Goal: Navigation & Orientation: Find specific page/section

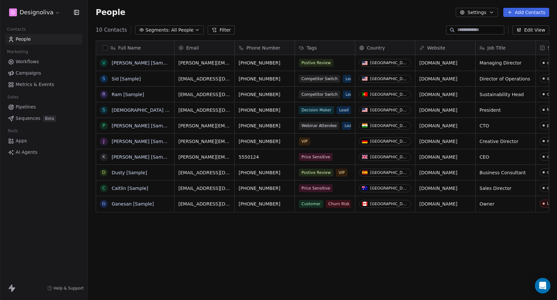
scroll to position [264, 469]
click at [128, 236] on div "Full Name V [PERSON_NAME] [Sample] S [PERSON_NAME] [Sample] R Ram [Sample] S [P…" at bounding box center [322, 167] width 469 height 264
click at [486, 8] on button "Settings" at bounding box center [477, 12] width 42 height 9
click at [398, 15] on html "D Designoliva Contacts People Marketing Workflows Campaigns Metrics & Events Sa…" at bounding box center [278, 150] width 557 height 300
click at [473, 15] on button "Settings" at bounding box center [477, 12] width 42 height 9
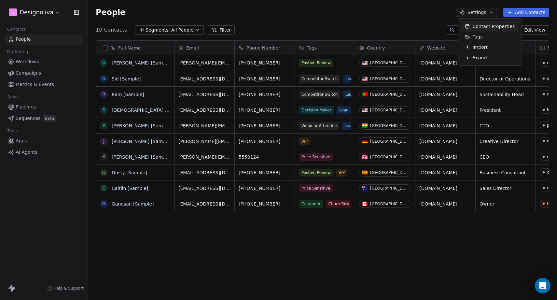
click at [468, 24] on icon "Suggestions" at bounding box center [468, 24] width 4 height 1
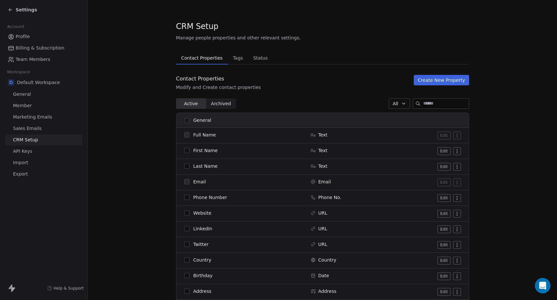
click at [11, 12] on icon at bounding box center [10, 9] width 5 height 5
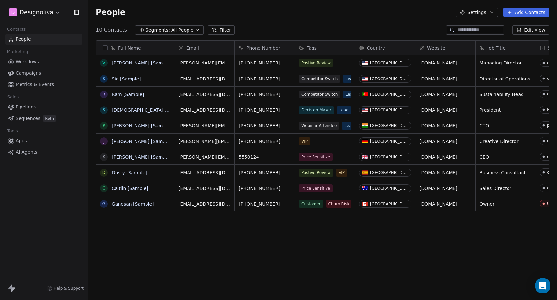
scroll to position [264, 469]
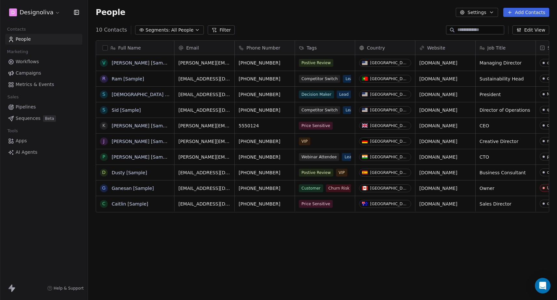
click at [10, 292] on icon at bounding box center [12, 288] width 8 height 8
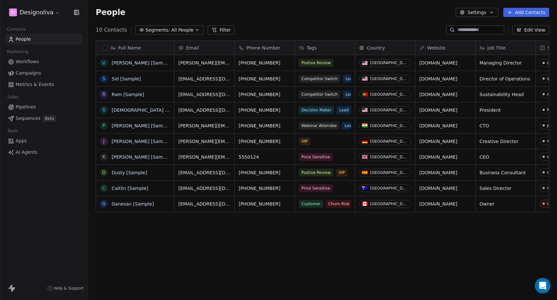
click at [11, 289] on icon at bounding box center [10, 286] width 4 height 5
click at [45, 143] on link "Apps" at bounding box center [43, 141] width 77 height 11
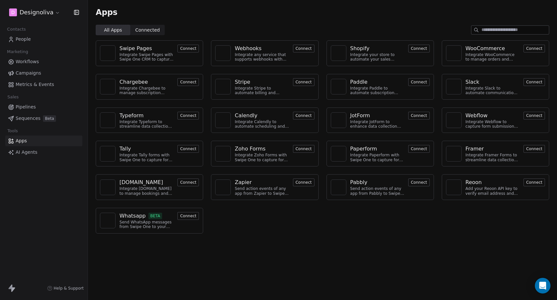
click at [40, 120] on link "Sequences Beta" at bounding box center [43, 118] width 77 height 11
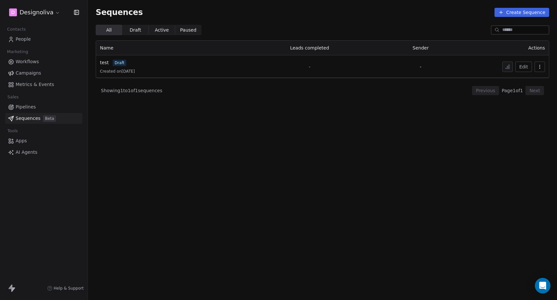
click at [35, 108] on link "Pipelines" at bounding box center [43, 107] width 77 height 11
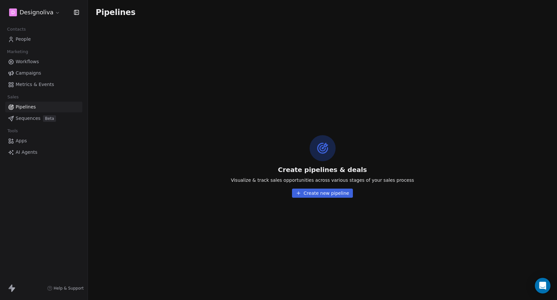
click at [36, 84] on span "Metrics & Events" at bounding box center [35, 84] width 38 height 7
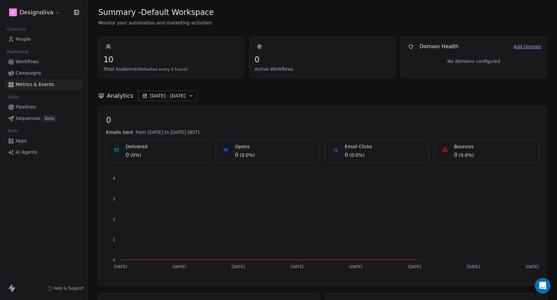
click at [35, 72] on span "Campaigns" at bounding box center [28, 73] width 25 height 7
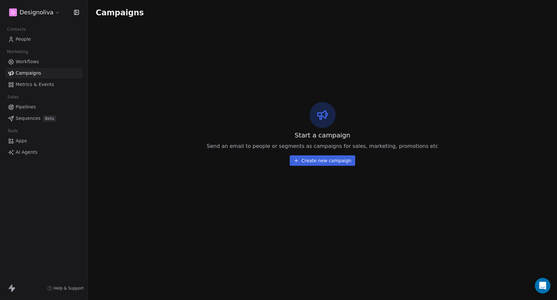
click at [33, 63] on span "Workflows" at bounding box center [27, 61] width 23 height 7
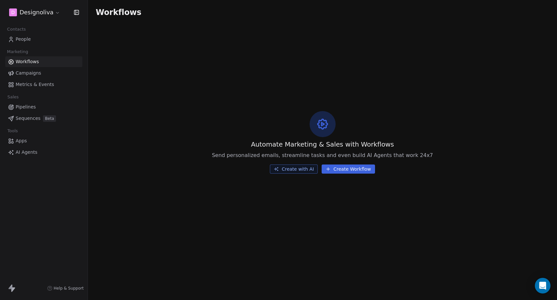
click at [56, 13] on html "D Designoliva Contacts People Marketing Workflows Campaigns Metrics & Events Sa…" at bounding box center [278, 150] width 557 height 300
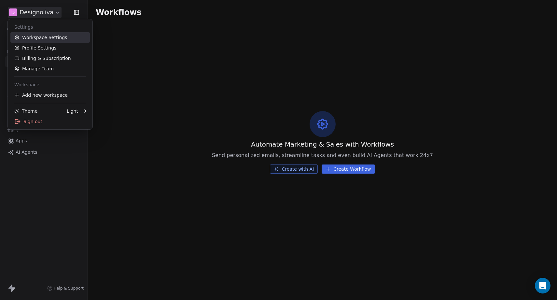
click at [51, 40] on link "Workspace Settings" at bounding box center [49, 37] width 79 height 10
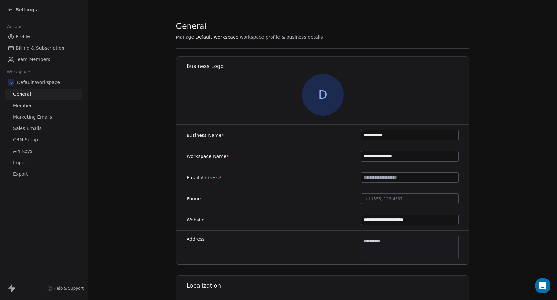
click at [28, 105] on span "Member" at bounding box center [22, 105] width 19 height 7
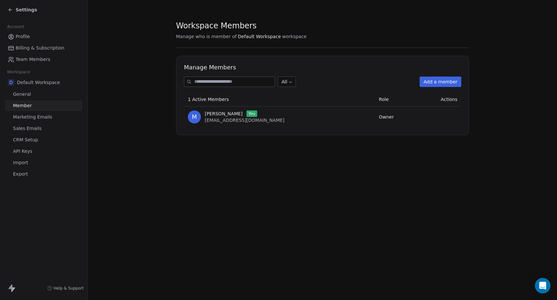
click at [435, 81] on button "Add a member" at bounding box center [441, 82] width 42 height 10
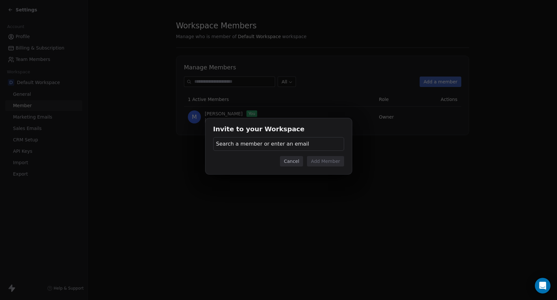
click at [294, 141] on span "Search a member or enter an email" at bounding box center [262, 144] width 93 height 8
click at [327, 121] on div "Invite to your Workspace Search a member or enter an email Cancel Add Member" at bounding box center [278, 150] width 557 height 84
click at [293, 161] on button "Cancel" at bounding box center [291, 161] width 23 height 10
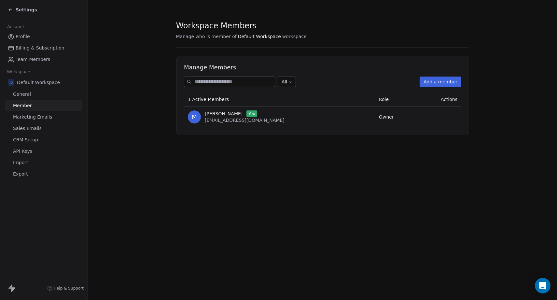
click at [41, 119] on span "Marketing Emails" at bounding box center [32, 117] width 39 height 7
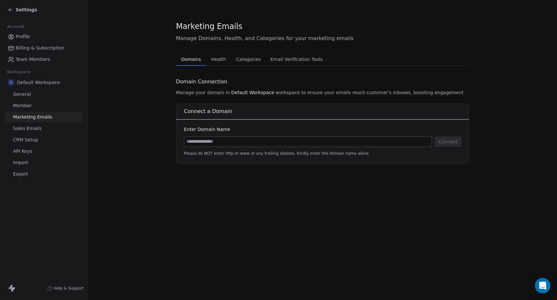
click at [221, 142] on input at bounding box center [308, 142] width 248 height 10
click at [221, 56] on span "Health" at bounding box center [219, 59] width 20 height 9
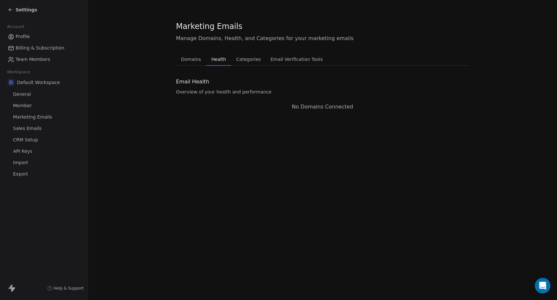
click at [249, 59] on span "Categories" at bounding box center [249, 59] width 30 height 9
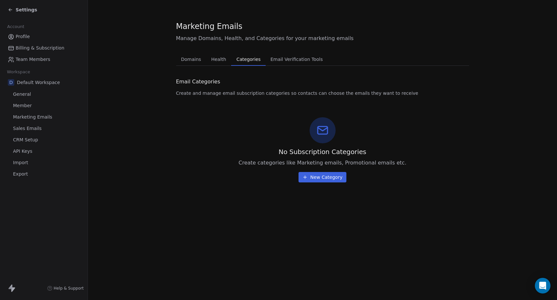
click at [282, 59] on span "Email Verification Tools" at bounding box center [297, 59] width 58 height 9
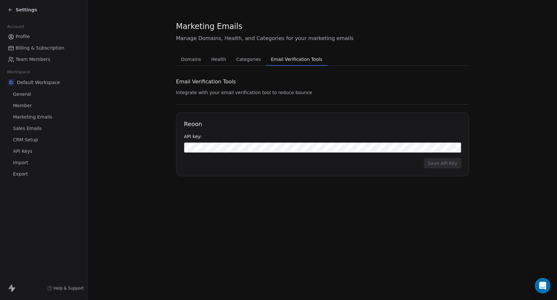
click at [196, 124] on h1 "Reoon" at bounding box center [323, 124] width 278 height 8
click at [33, 128] on span "Sales Emails" at bounding box center [27, 128] width 29 height 7
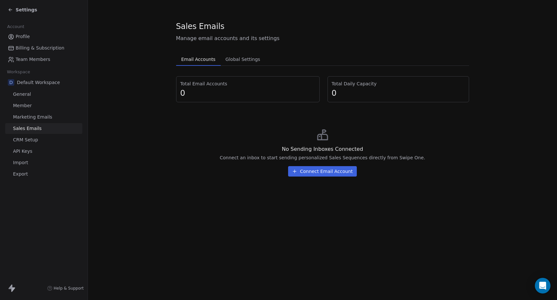
click at [244, 54] on button "Global Settings Global Settings" at bounding box center [243, 59] width 44 height 13
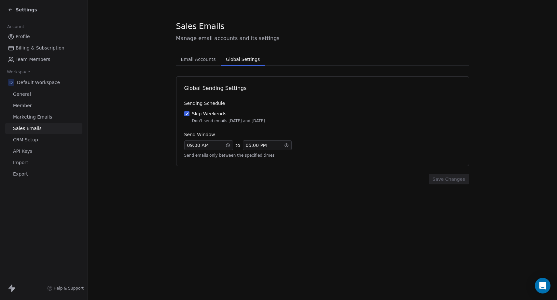
click at [207, 60] on span "Email Accounts" at bounding box center [198, 59] width 40 height 9
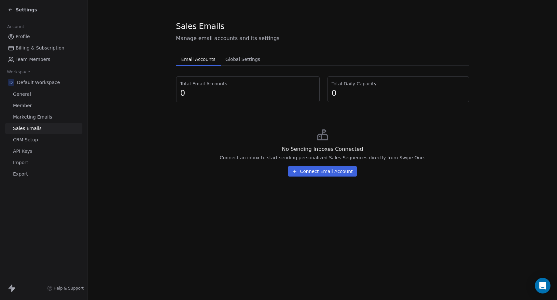
click at [38, 144] on link "CRM Setup" at bounding box center [43, 140] width 77 height 11
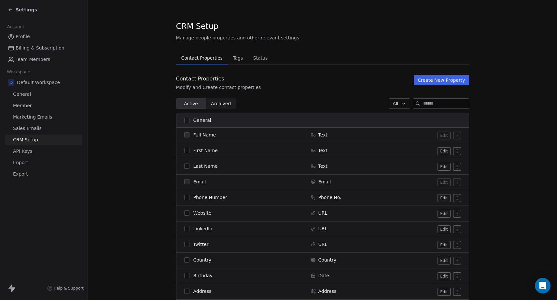
click at [37, 151] on link "API Keys" at bounding box center [43, 151] width 77 height 11
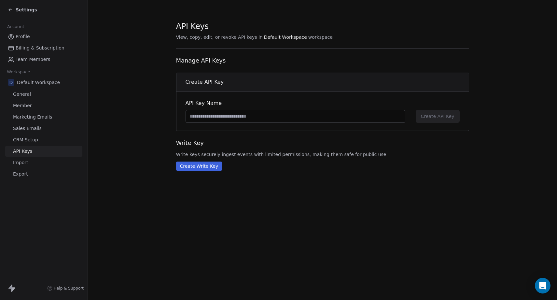
click at [230, 112] on input at bounding box center [295, 116] width 219 height 12
click at [31, 163] on link "Import" at bounding box center [43, 162] width 77 height 11
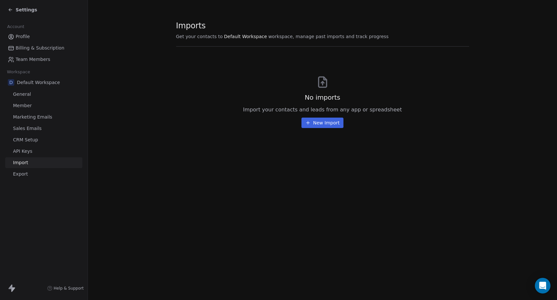
click at [36, 45] on span "Billing & Subscription" at bounding box center [40, 48] width 49 height 7
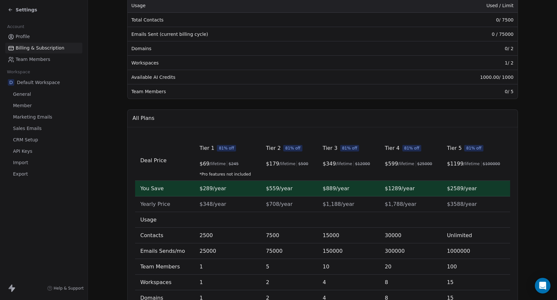
scroll to position [164, 0]
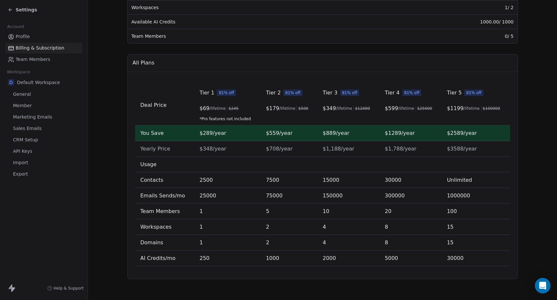
drag, startPoint x: 126, startPoint y: 2, endPoint x: 525, endPoint y: 281, distance: 486.8
click at [399, 300] on div "Save" at bounding box center [199, 304] width 399 height 8
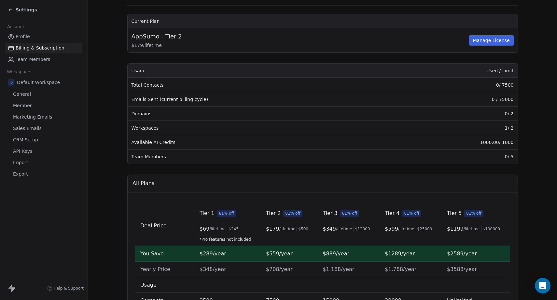
scroll to position [37, 0]
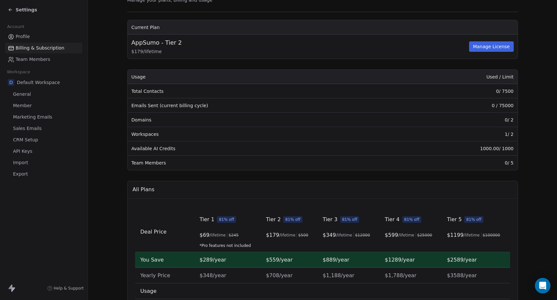
click at [40, 60] on span "Team Members" at bounding box center [33, 59] width 35 height 7
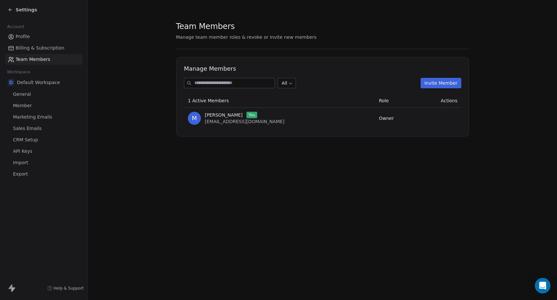
click at [11, 12] on icon at bounding box center [10, 9] width 5 height 5
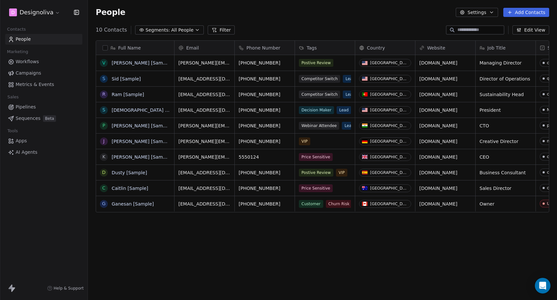
scroll to position [264, 469]
click at [489, 11] on button "Settings" at bounding box center [477, 12] width 42 height 9
click at [367, 21] on html "D Designoliva Contacts People Marketing Workflows Campaigns Metrics & Events Sa…" at bounding box center [278, 150] width 557 height 300
click at [12, 288] on icon at bounding box center [13, 289] width 4 height 5
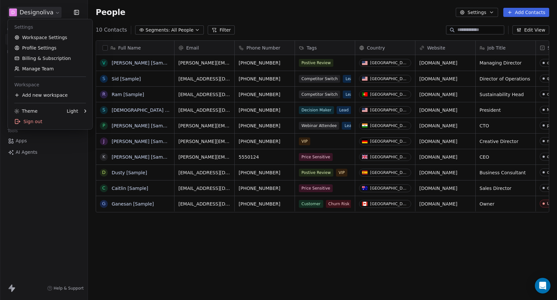
click at [21, 13] on html "D Designoliva Contacts People Marketing Workflows Campaigns Metrics & Events Sa…" at bounding box center [278, 150] width 557 height 300
click at [38, 121] on div "Sign out" at bounding box center [49, 121] width 79 height 10
